Goal: Communication & Community: Answer question/provide support

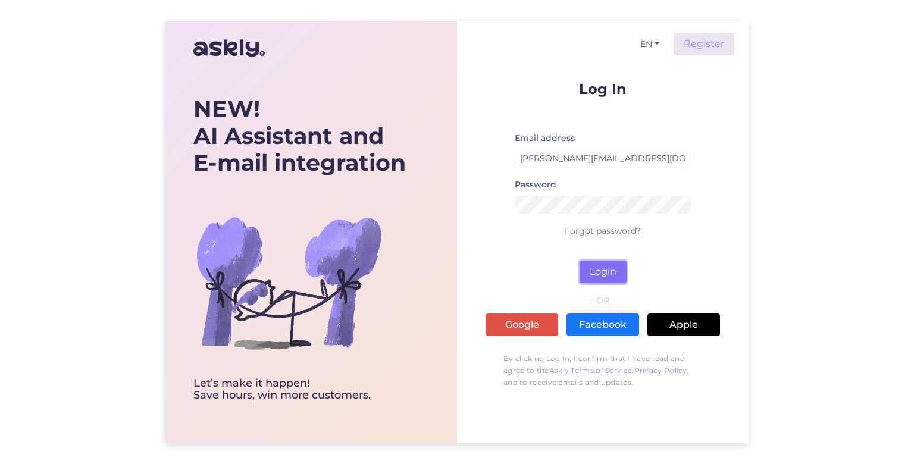
click at [603, 268] on button "Login" at bounding box center [602, 272] width 47 height 23
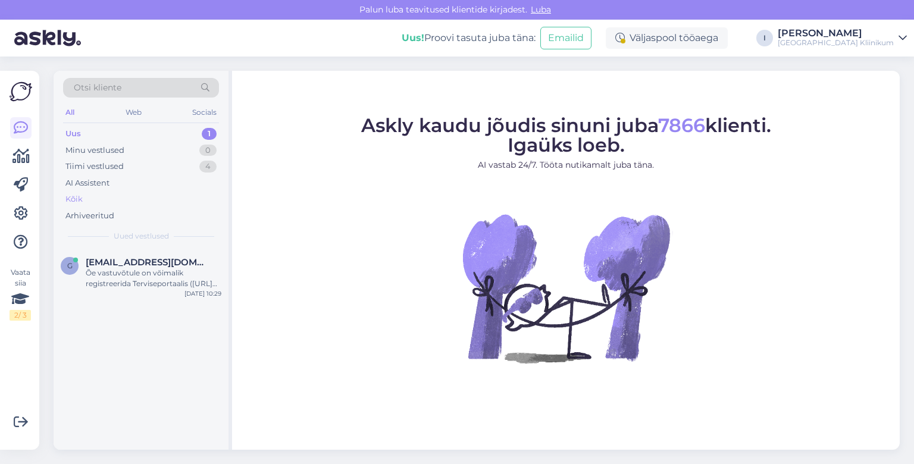
click at [77, 198] on div "Kõik" at bounding box center [73, 199] width 17 height 12
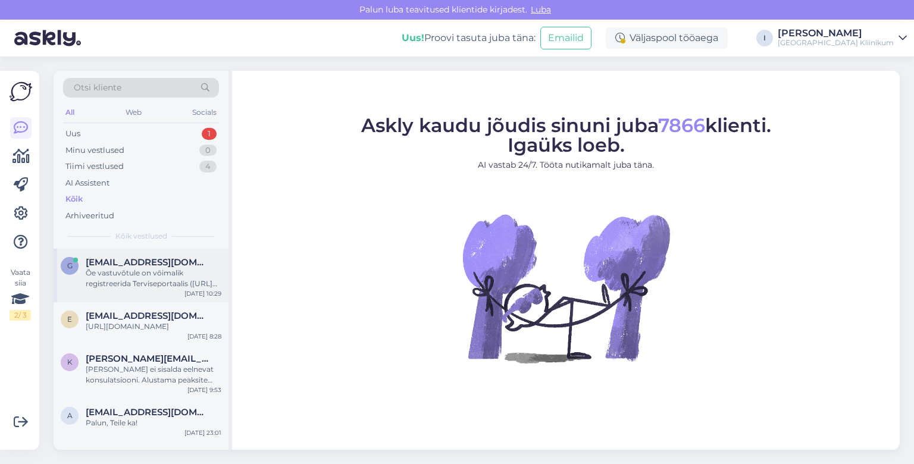
click at [137, 258] on span "[EMAIL_ADDRESS][DOMAIN_NAME]" at bounding box center [148, 262] width 124 height 11
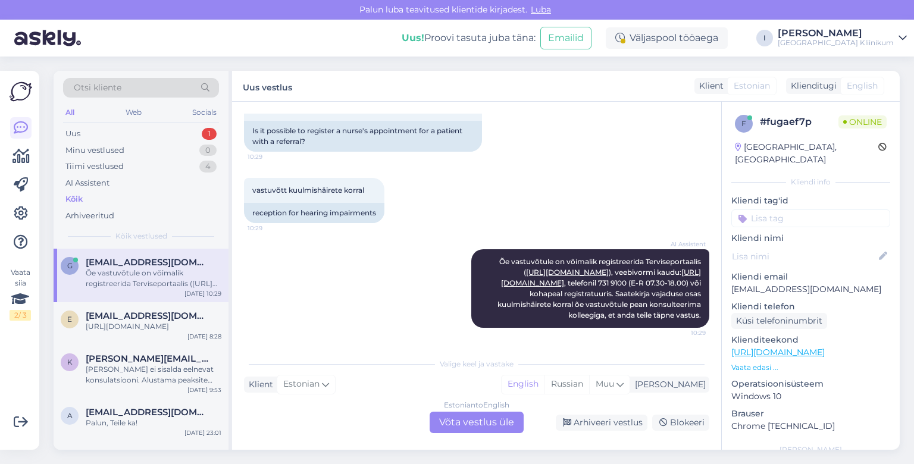
scroll to position [225, 0]
click at [141, 323] on div "[URL][DOMAIN_NAME]" at bounding box center [154, 326] width 136 height 11
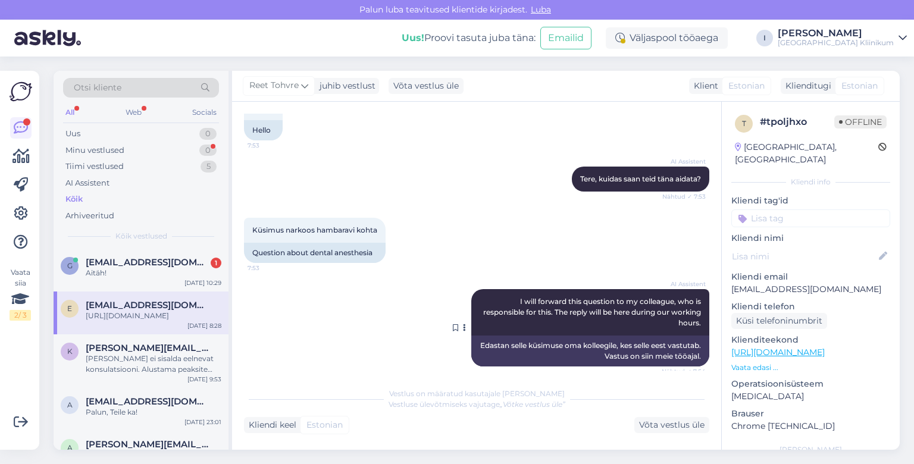
scroll to position [692, 0]
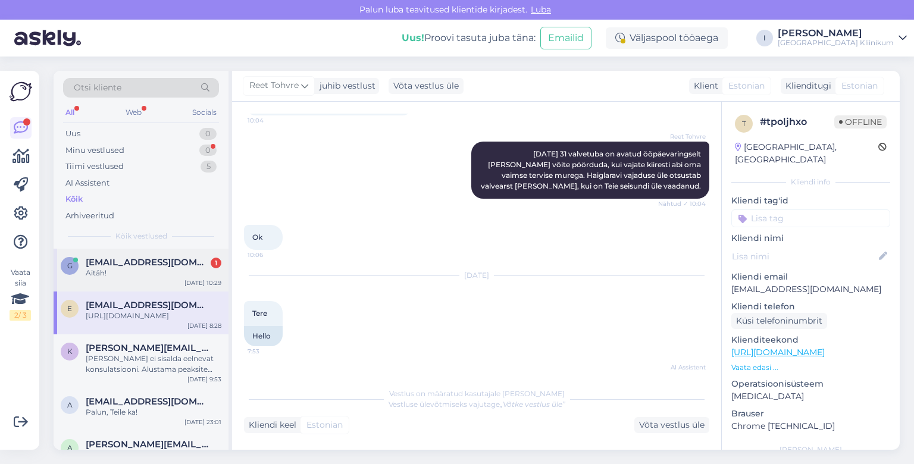
click at [149, 279] on div "g [EMAIL_ADDRESS][DOMAIN_NAME] 1 Aitäh! [DATE] 10:29" at bounding box center [141, 270] width 175 height 43
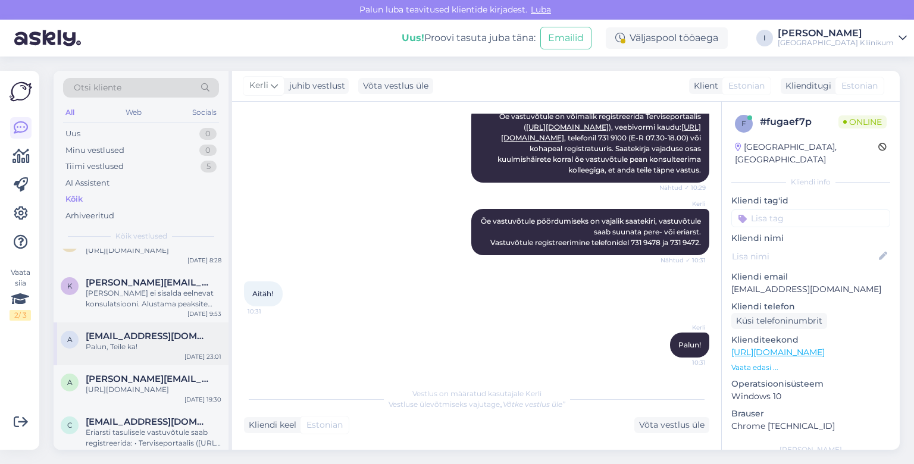
scroll to position [68, 0]
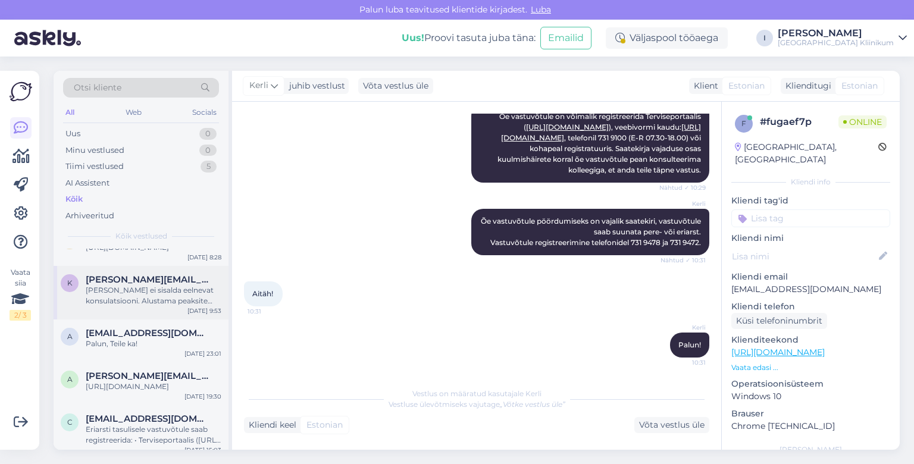
click at [182, 306] on div "[PERSON_NAME] ei sisalda eelnevat konsulatsiooni. Alustama peaksite tasulisest …" at bounding box center [154, 295] width 136 height 21
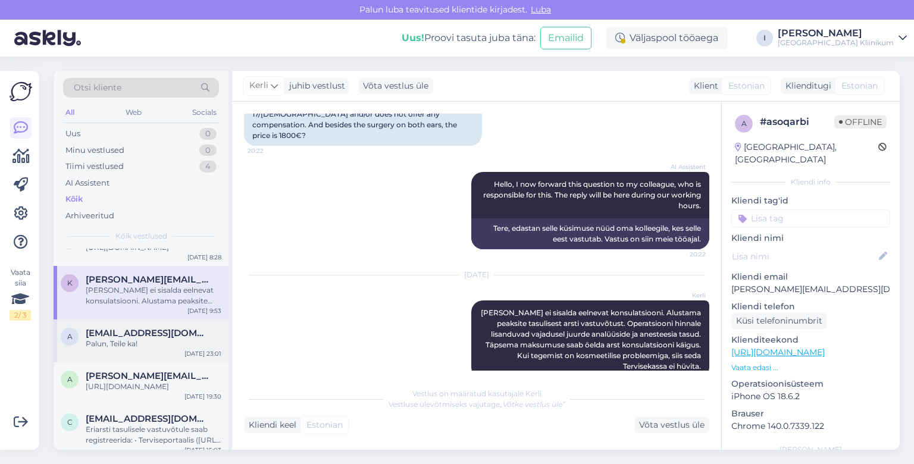
click at [139, 349] on div "Palun, Teile ka!" at bounding box center [154, 343] width 136 height 11
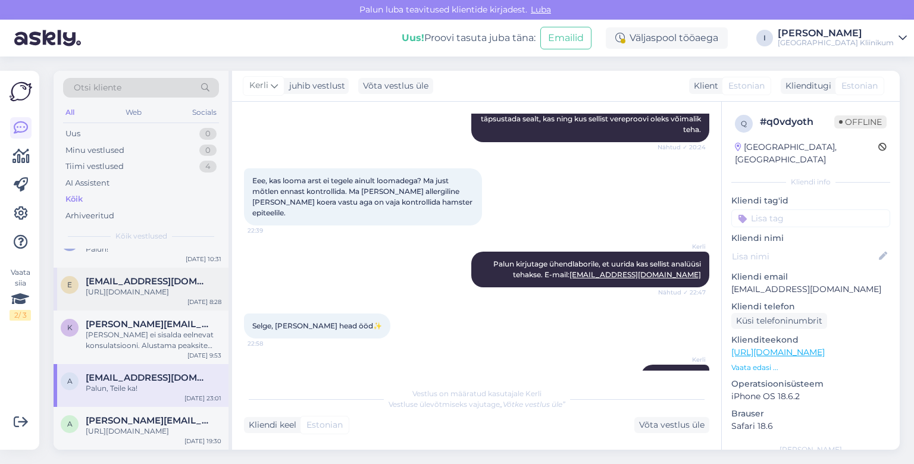
scroll to position [0, 0]
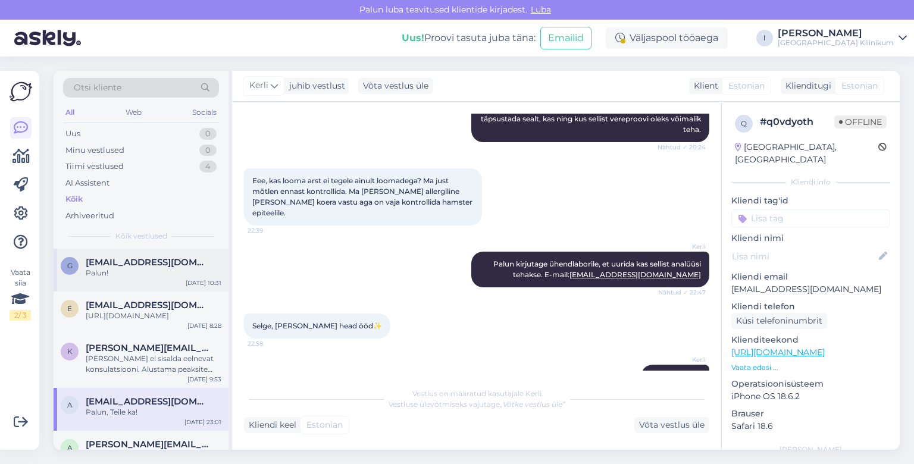
click at [139, 272] on div "Palun!" at bounding box center [154, 273] width 136 height 11
